Goal: Information Seeking & Learning: Learn about a topic

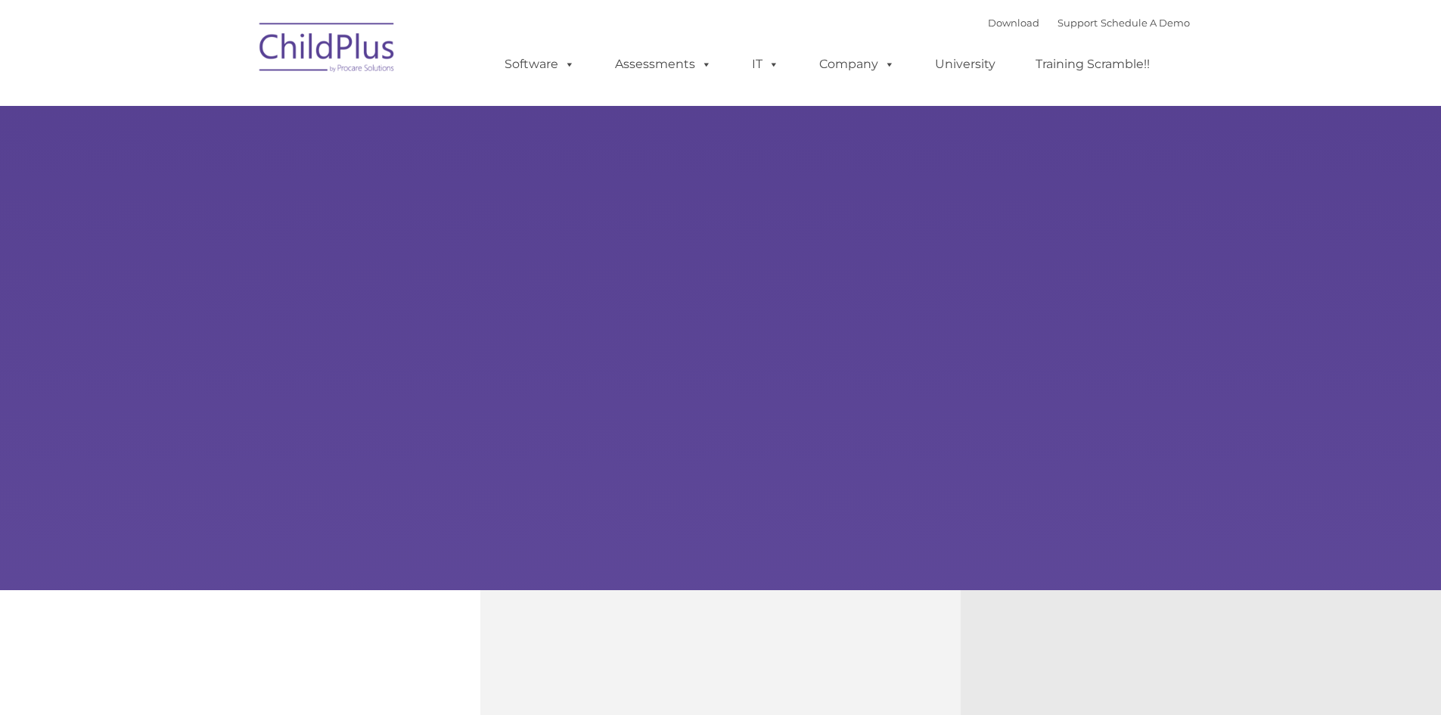
type input ""
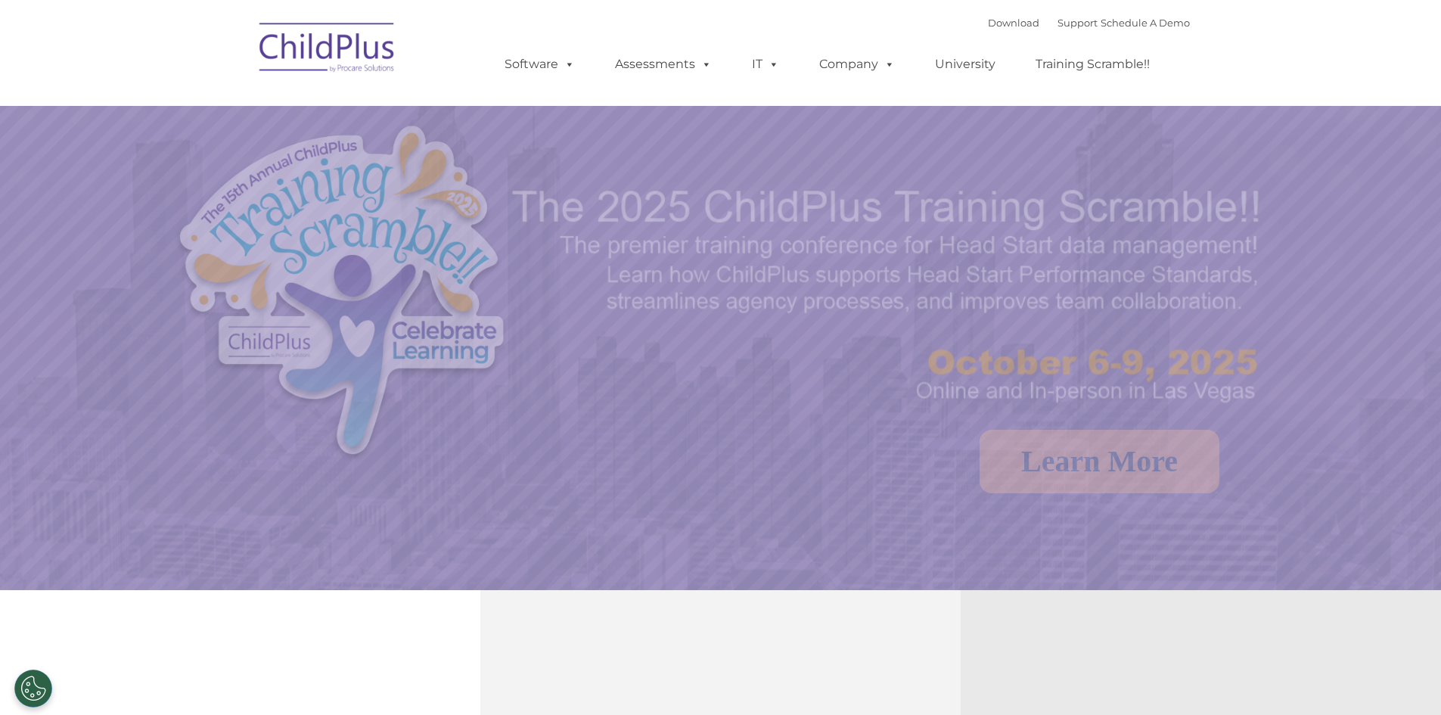
select select "MEDIUM"
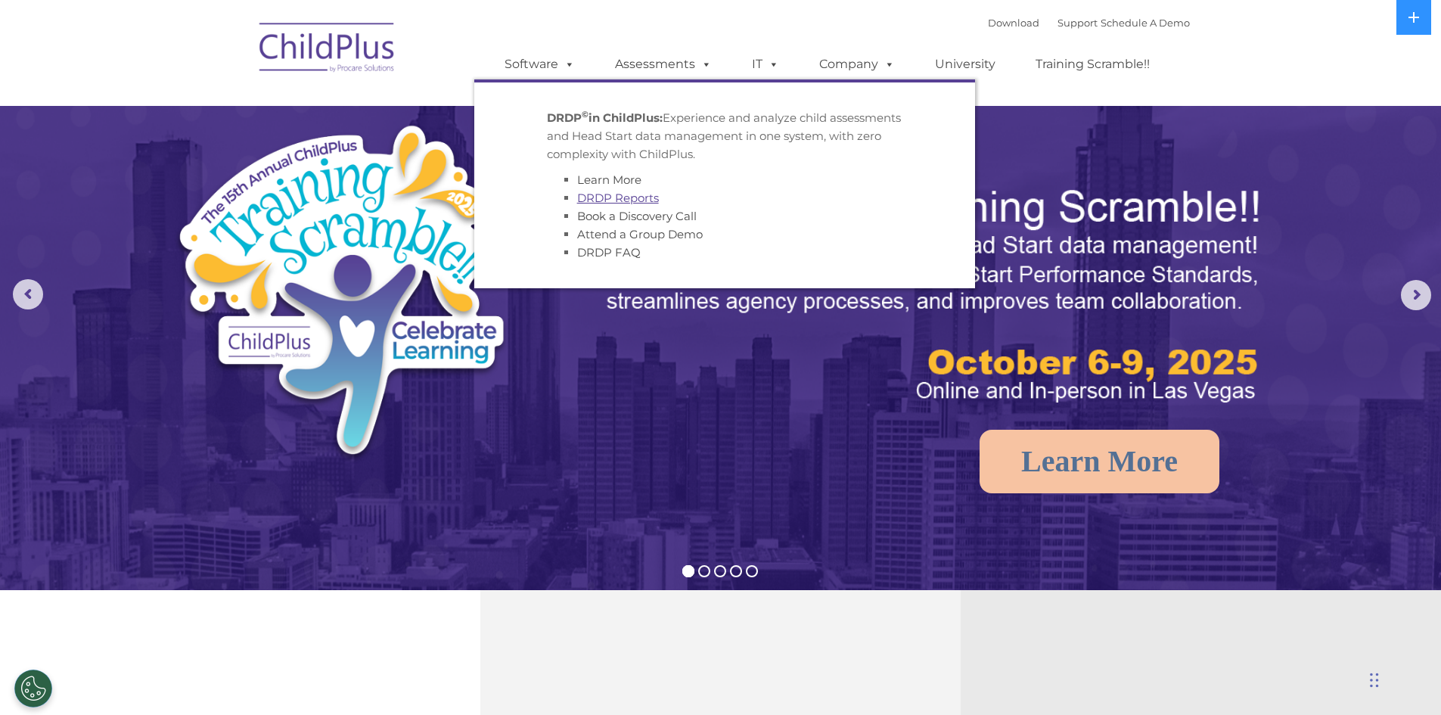
click at [648, 204] on link "DRDP Reports" at bounding box center [618, 198] width 82 height 14
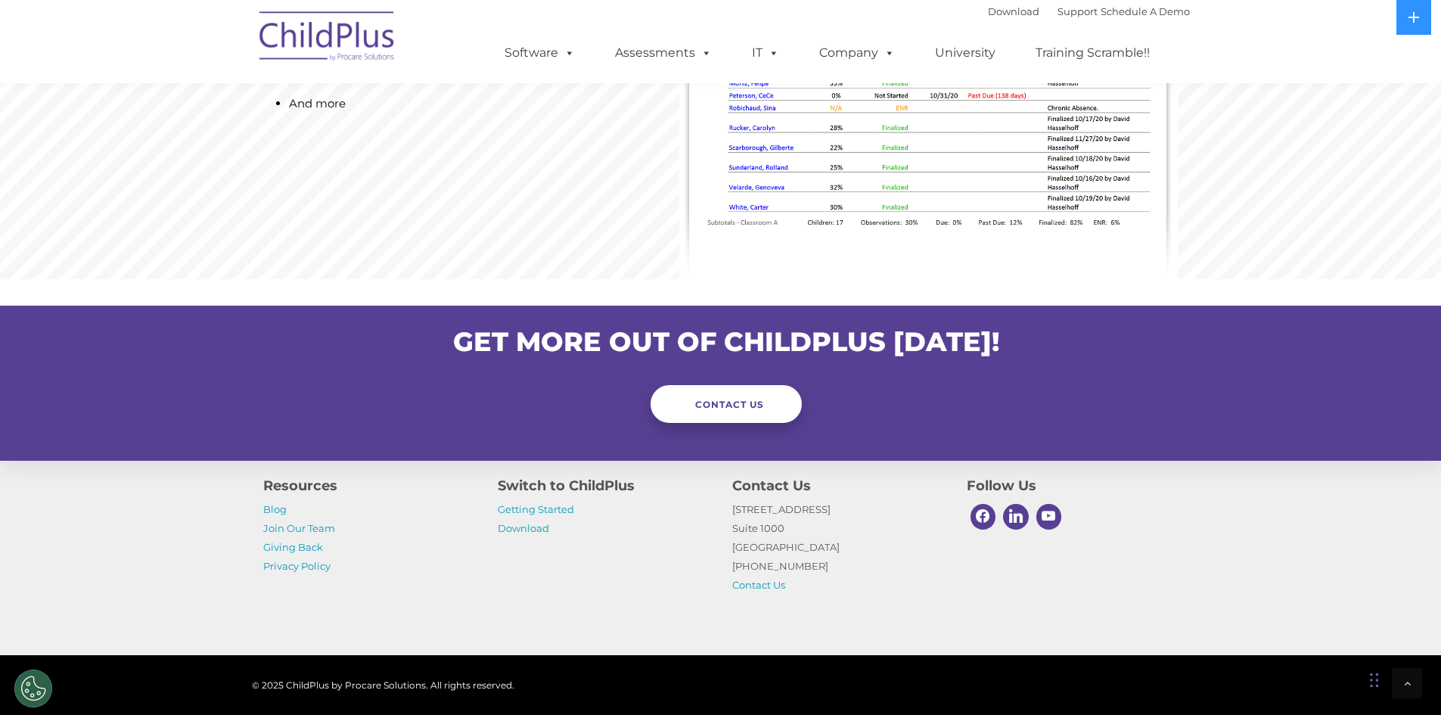
scroll to position [1467, 0]
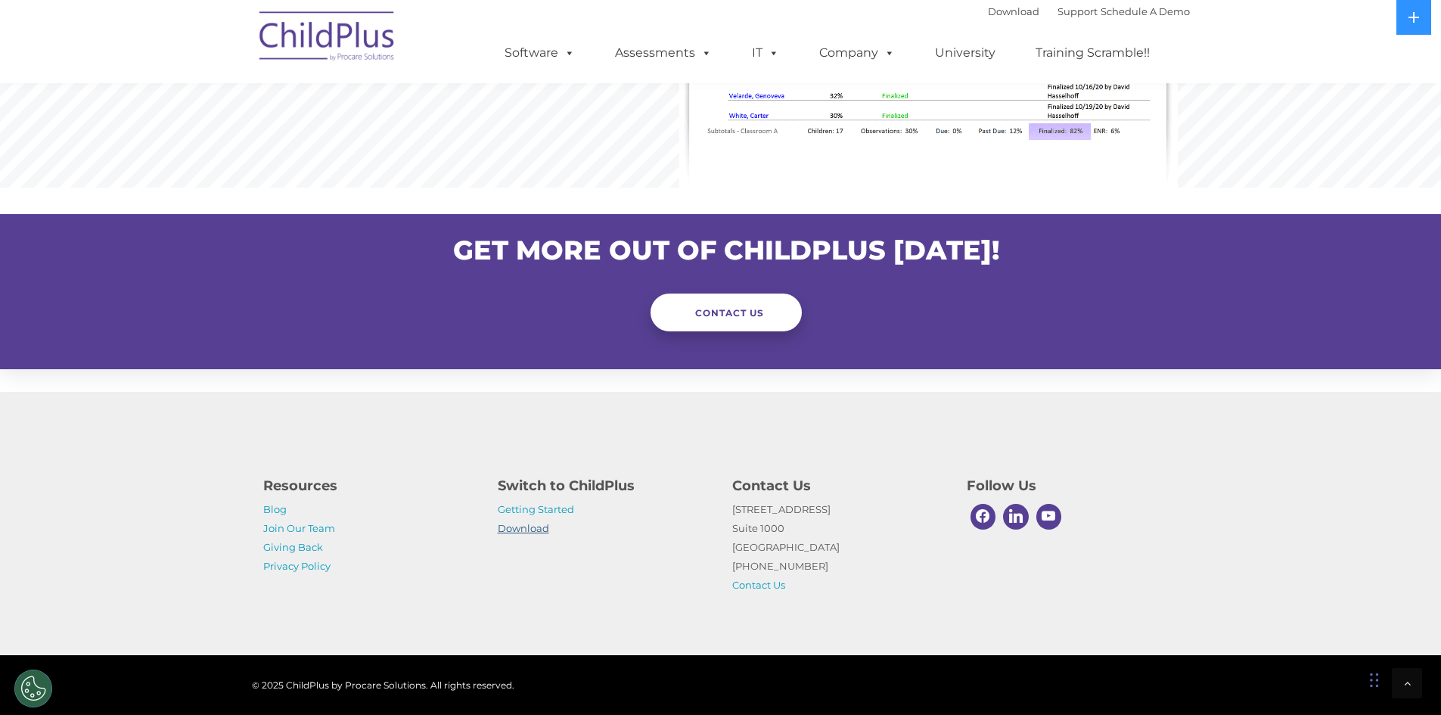
click at [540, 527] on link "Download" at bounding box center [523, 528] width 51 height 12
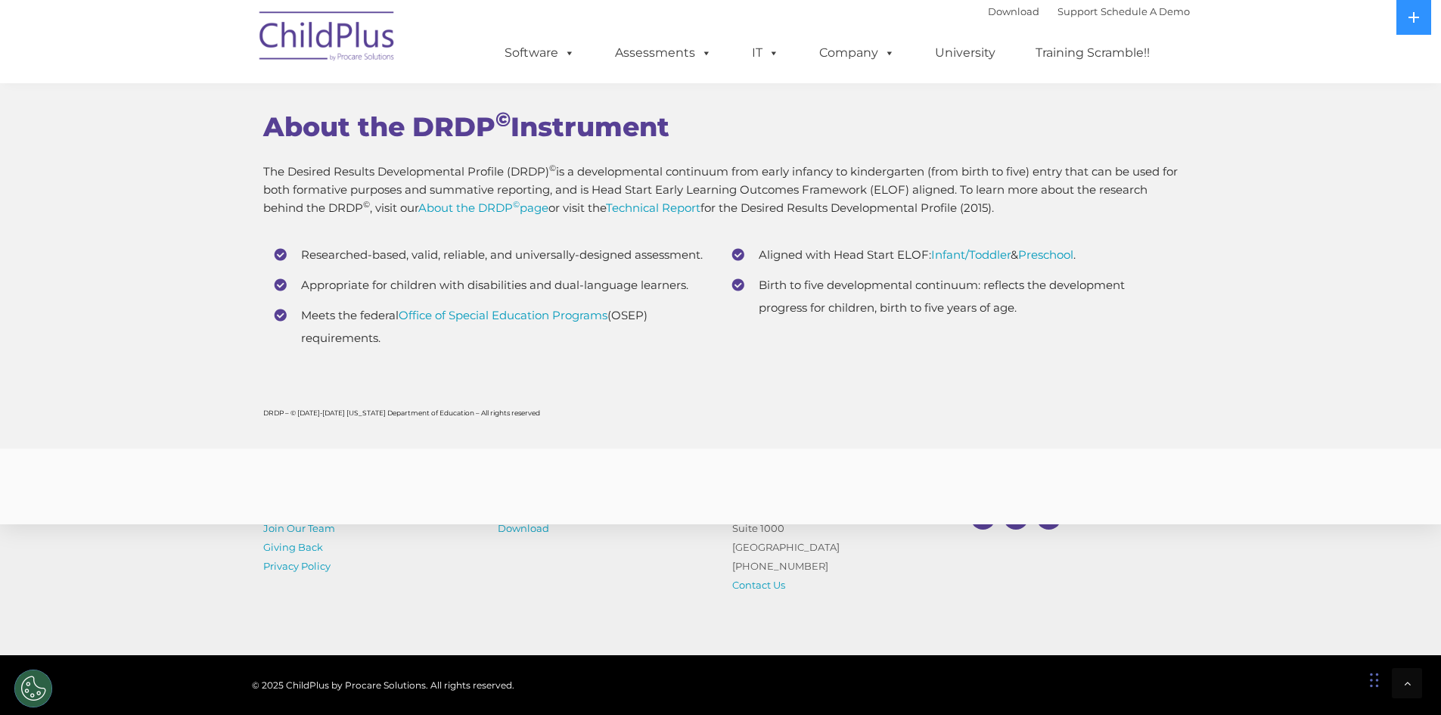
scroll to position [5943, 0]
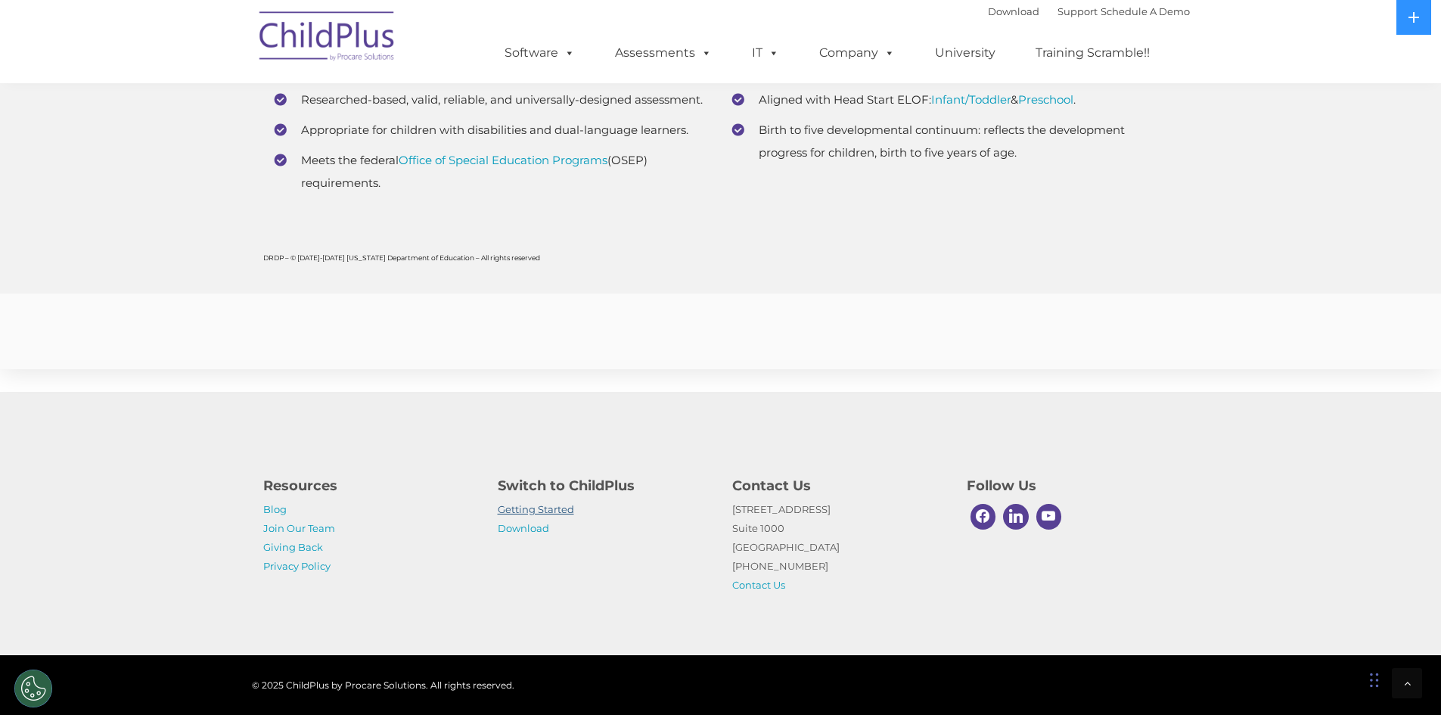
click at [540, 507] on link "Getting Started" at bounding box center [536, 509] width 76 height 12
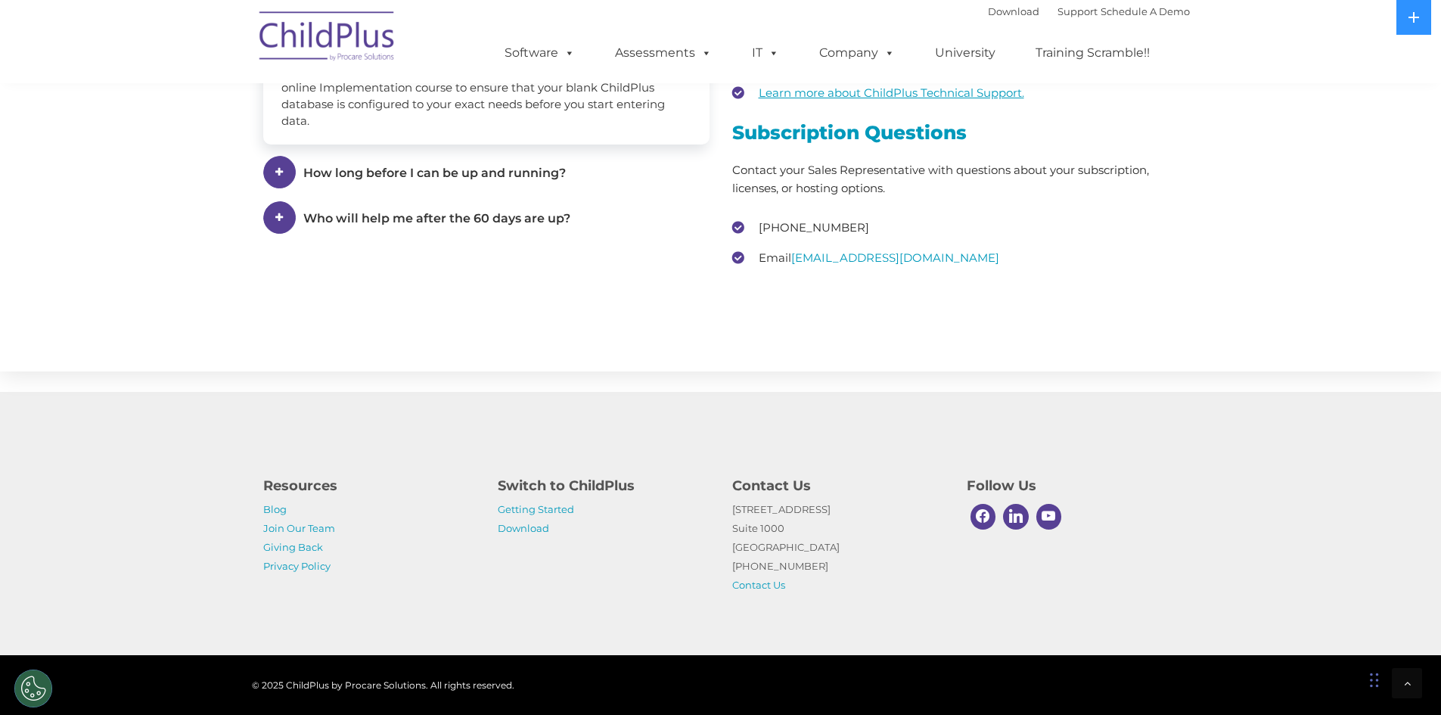
scroll to position [2226, 0]
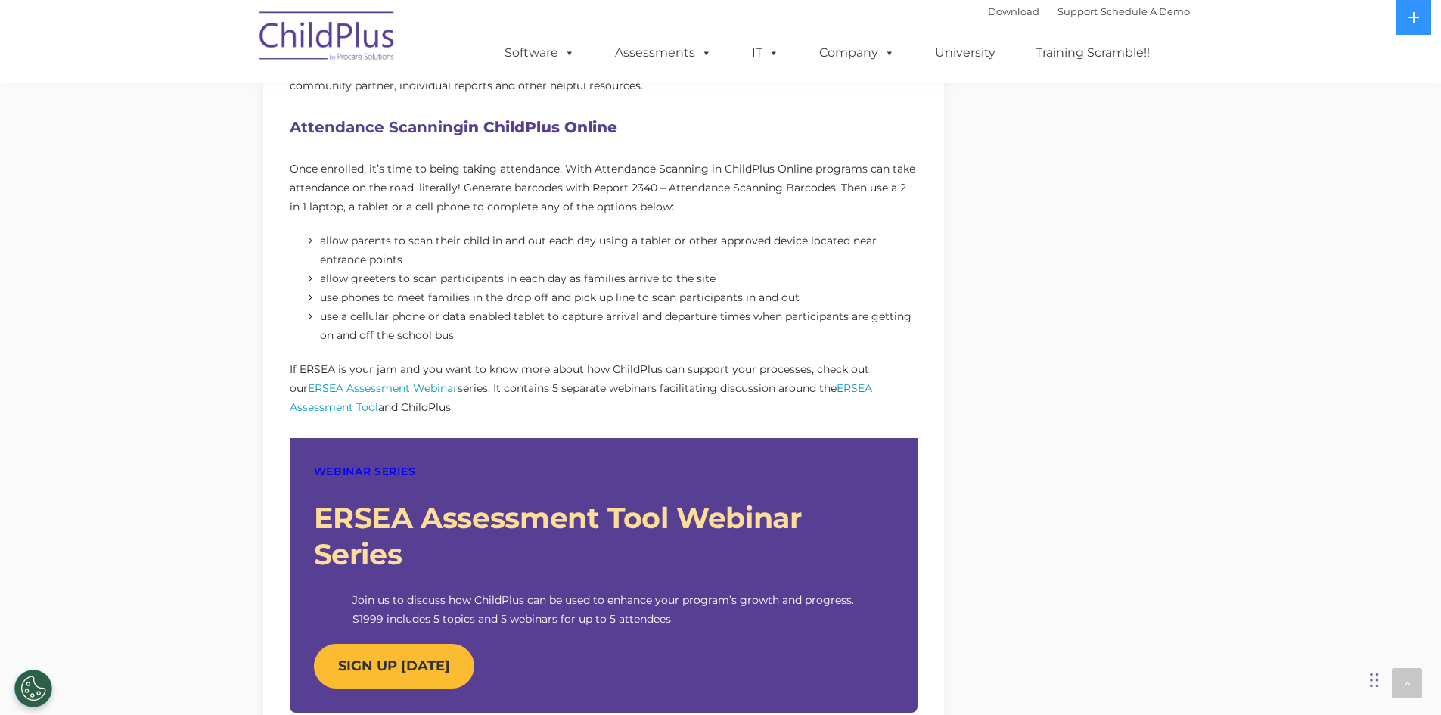
scroll to position [1118, 0]
